Goal: Navigation & Orientation: Find specific page/section

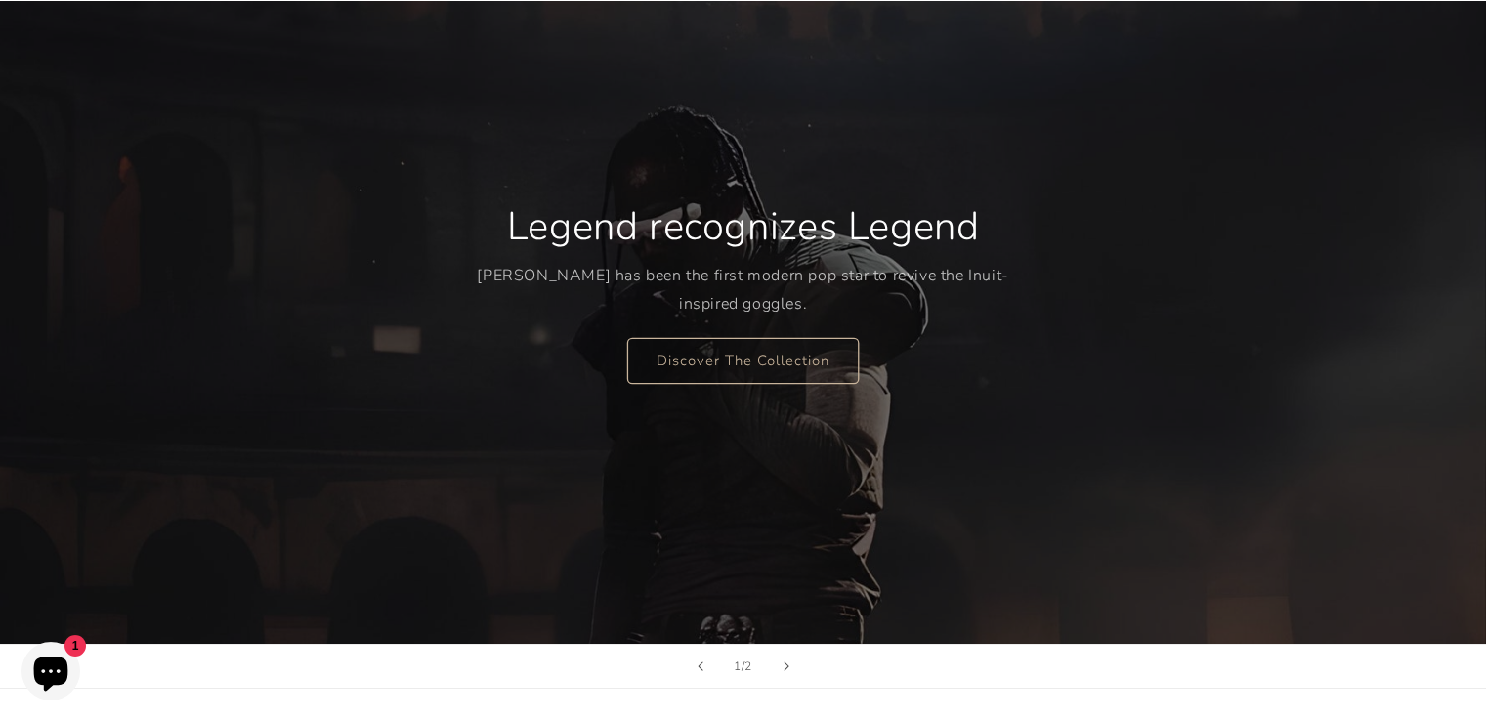
scroll to position [195, 0]
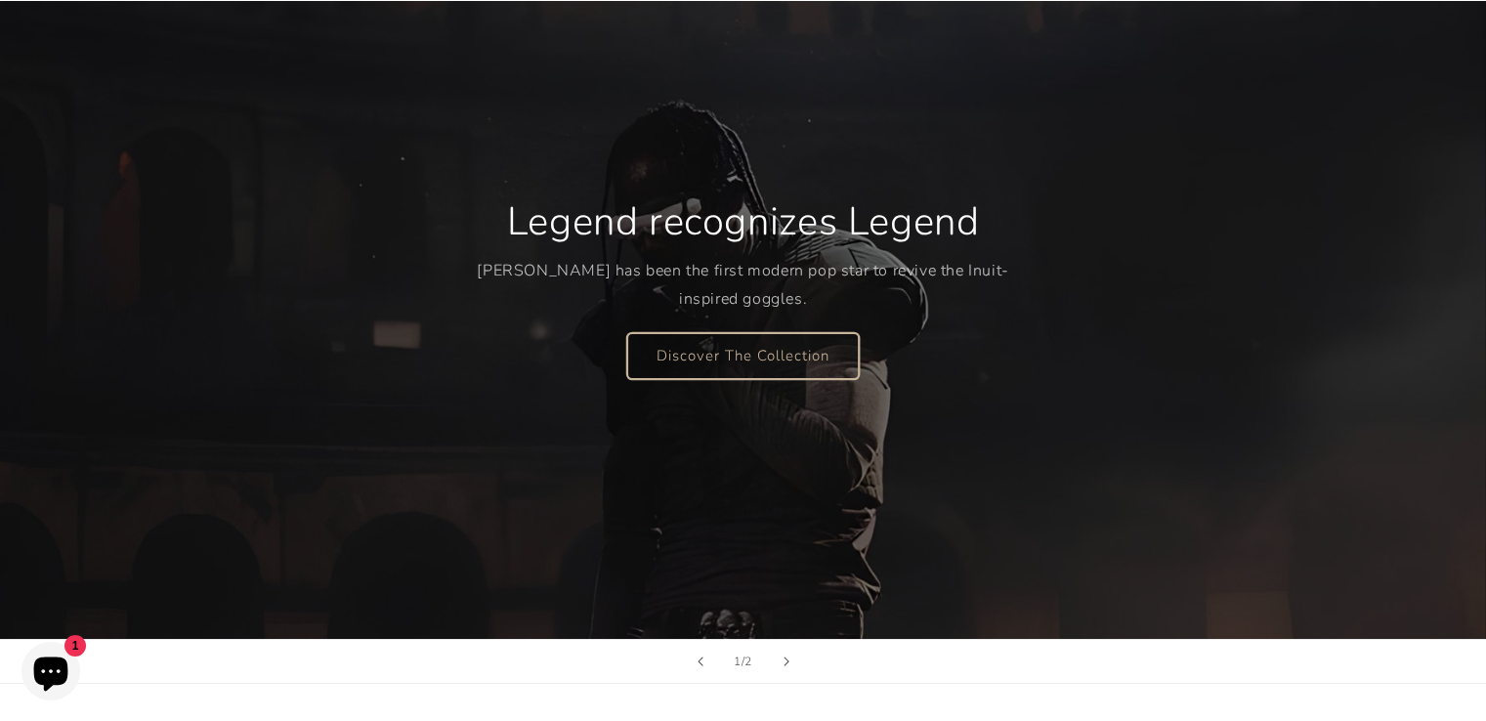
click at [723, 357] on link "Discover The Collection" at bounding box center [742, 355] width 231 height 46
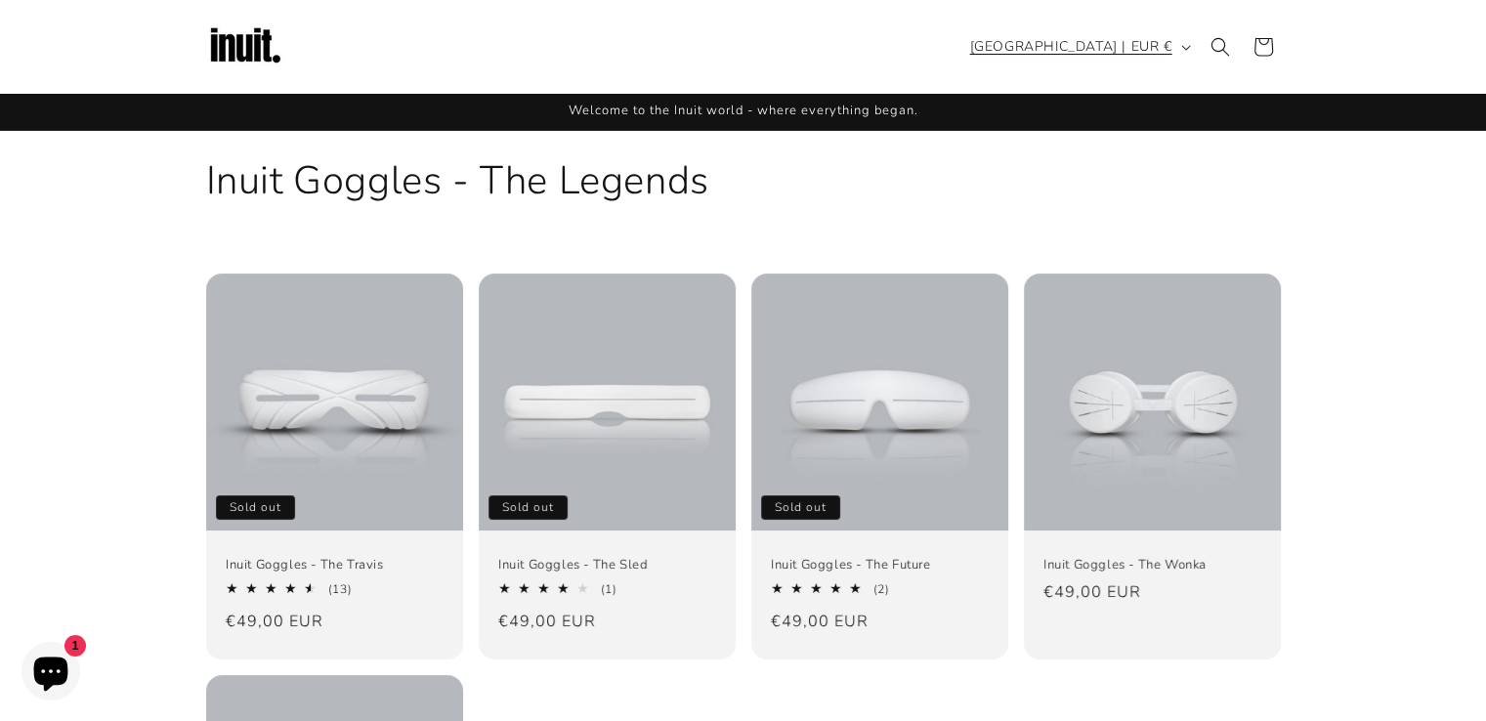
click at [1185, 42] on button "[GEOGRAPHIC_DATA] | EUR €" at bounding box center [1078, 46] width 240 height 37
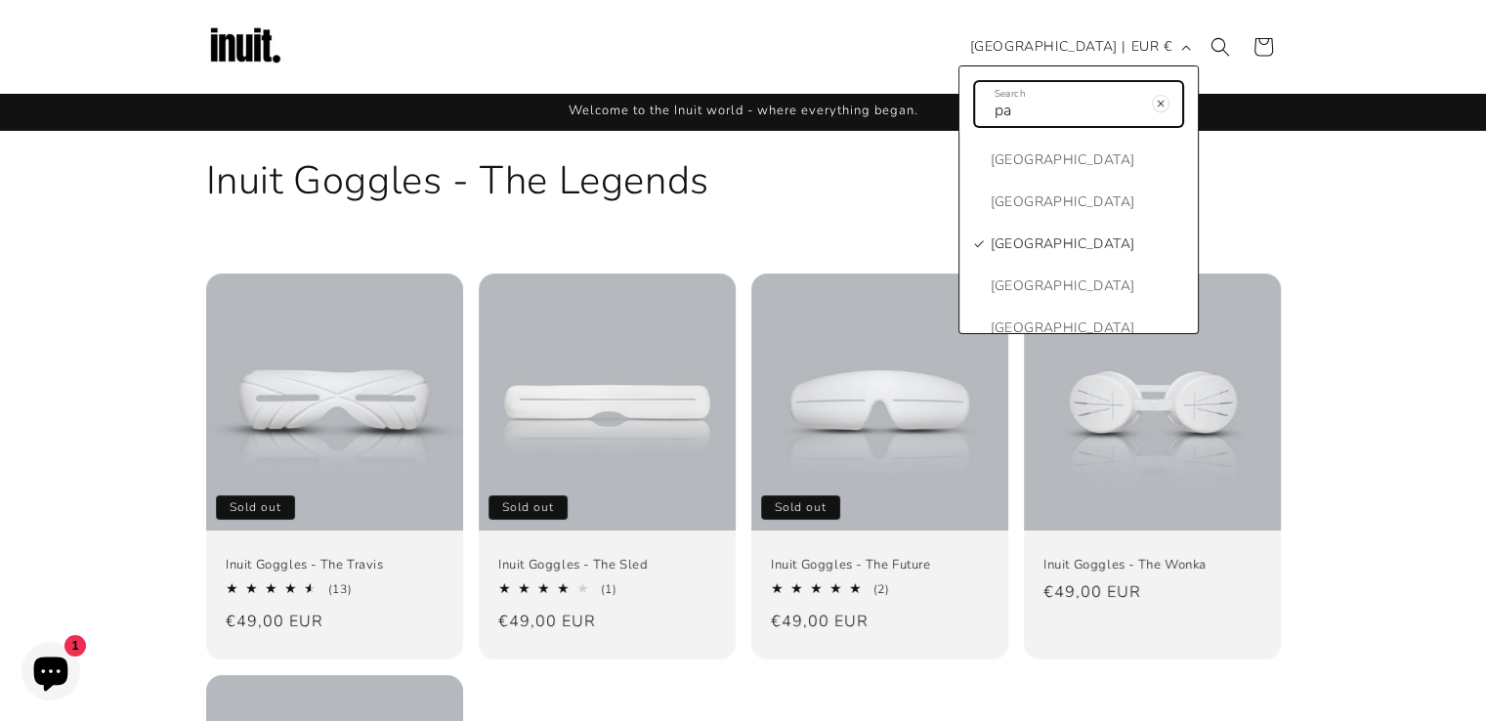
type input "pa"
click at [1052, 239] on span "[GEOGRAPHIC_DATA]" at bounding box center [1062, 243] width 145 height 24
